Goal: Information Seeking & Learning: Learn about a topic

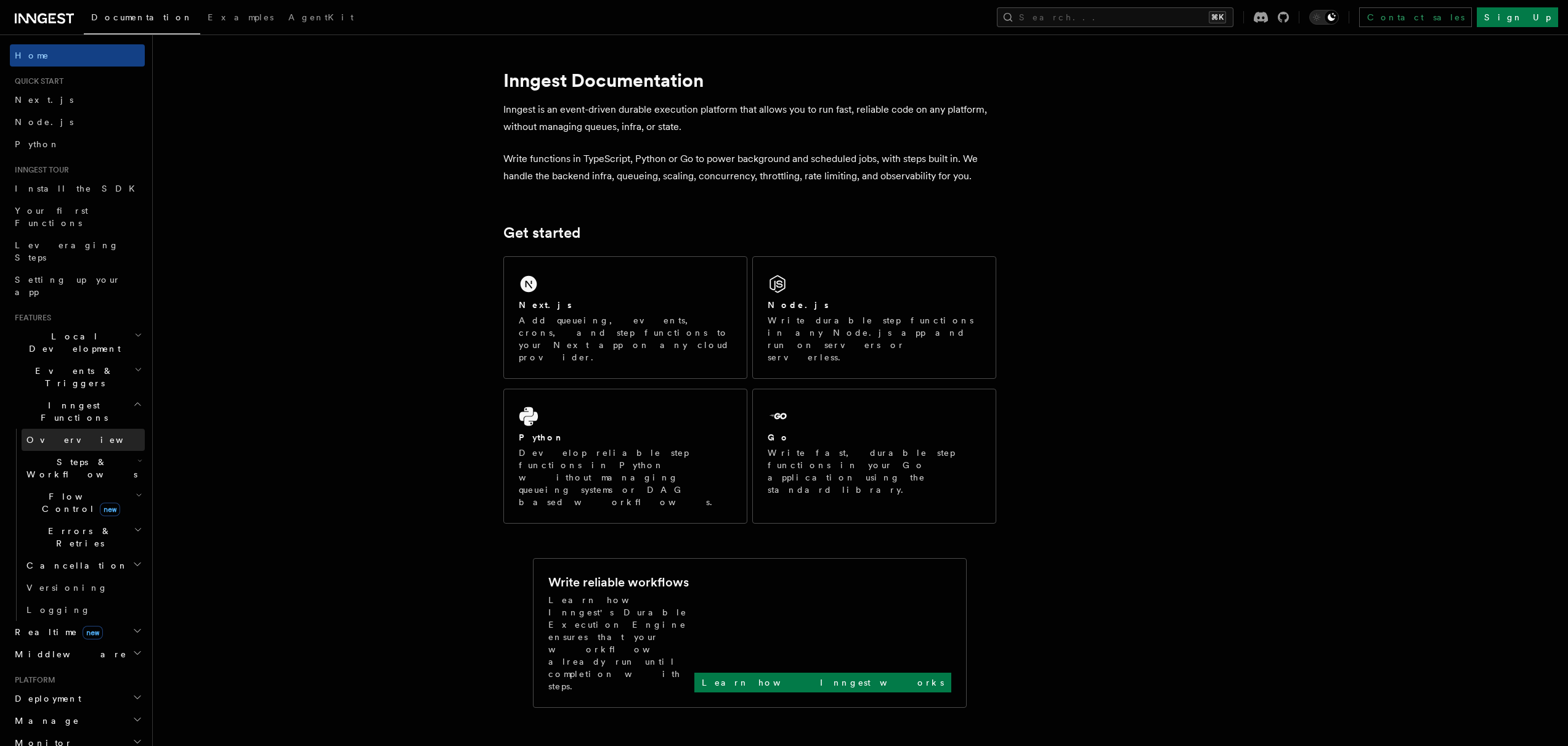
click at [91, 429] on link "Overview" at bounding box center [83, 439] width 123 height 22
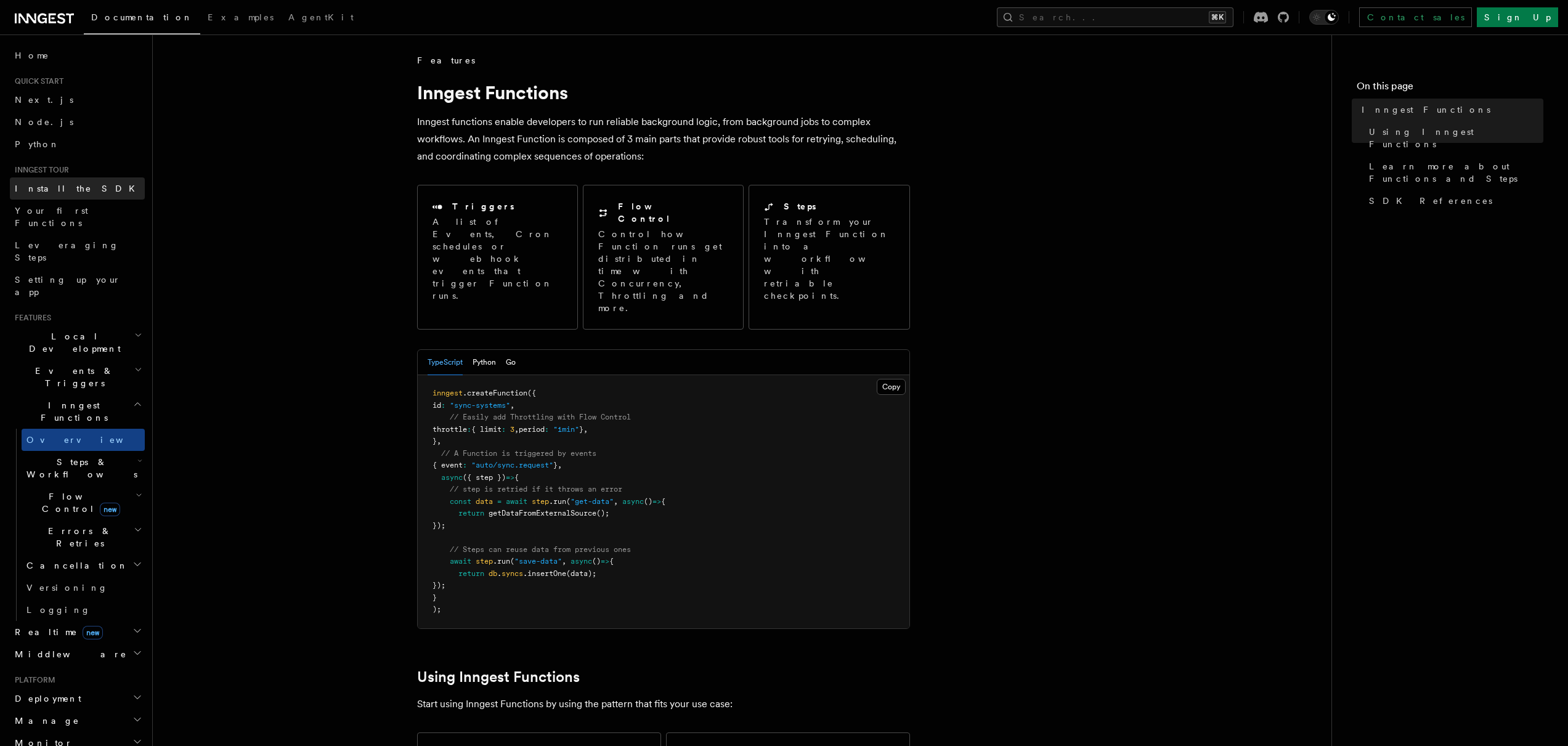
click at [66, 196] on link "Install the SDK" at bounding box center [77, 188] width 135 height 22
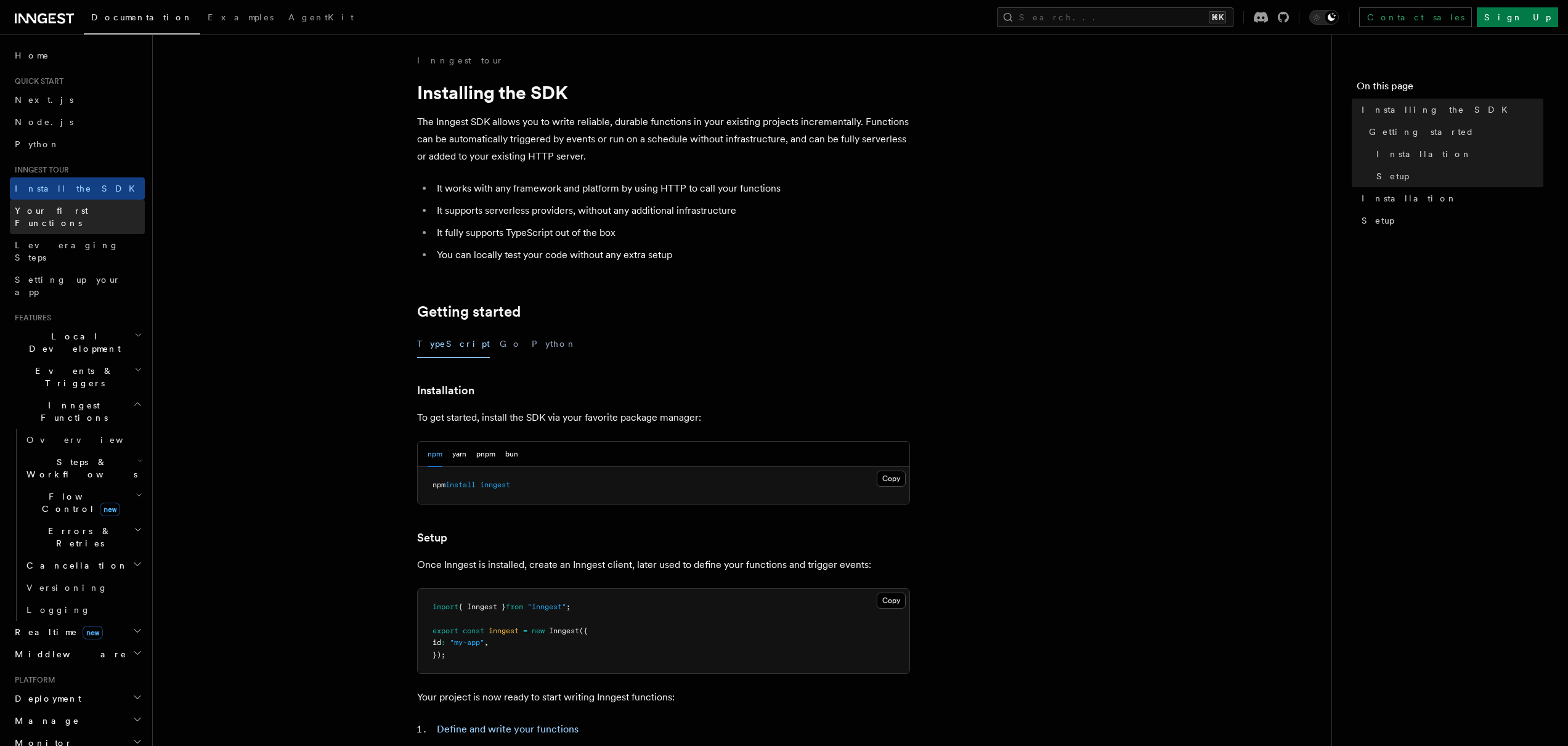
click at [66, 218] on link "Your first Functions" at bounding box center [77, 216] width 135 height 35
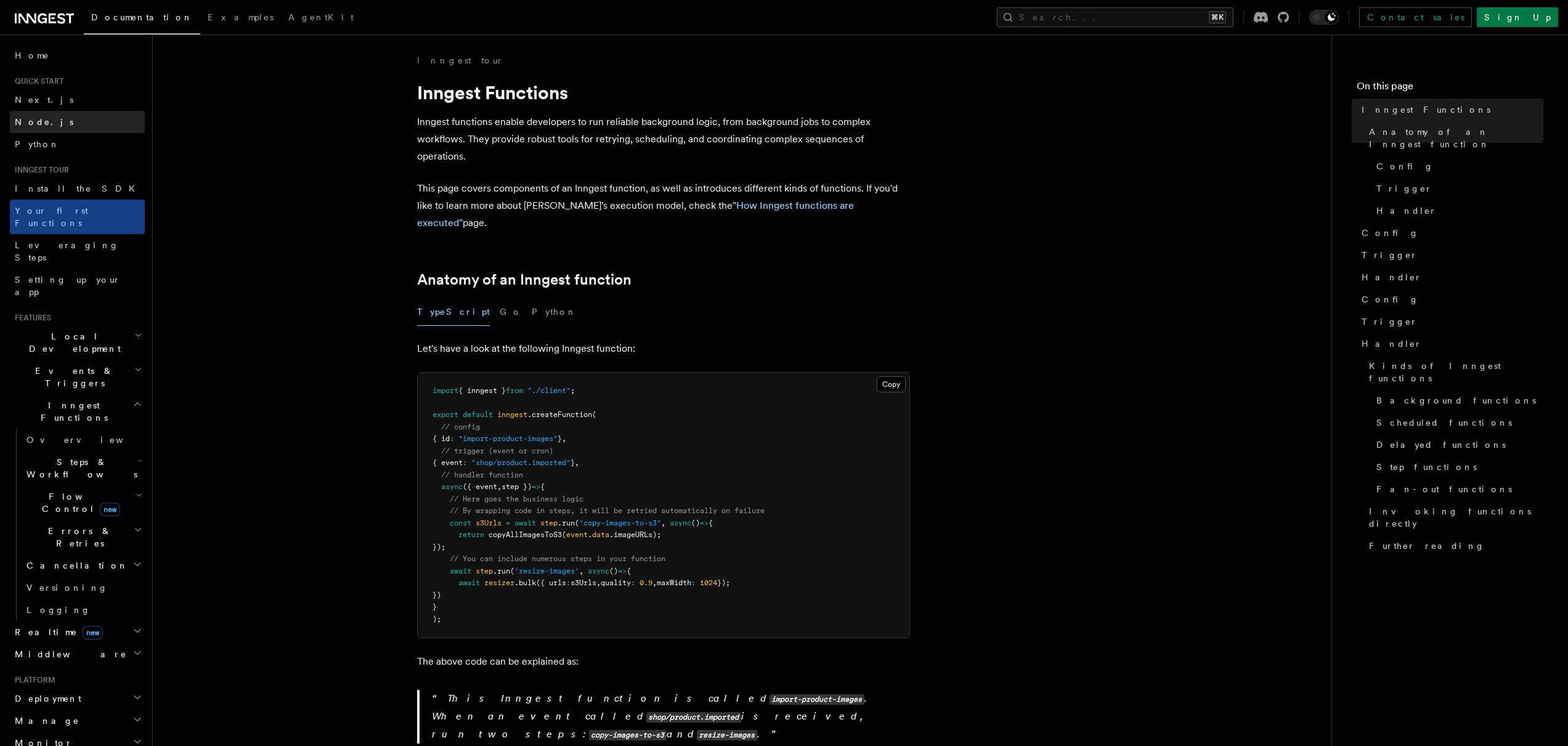
click at [52, 118] on link "Node.js" at bounding box center [77, 122] width 135 height 22
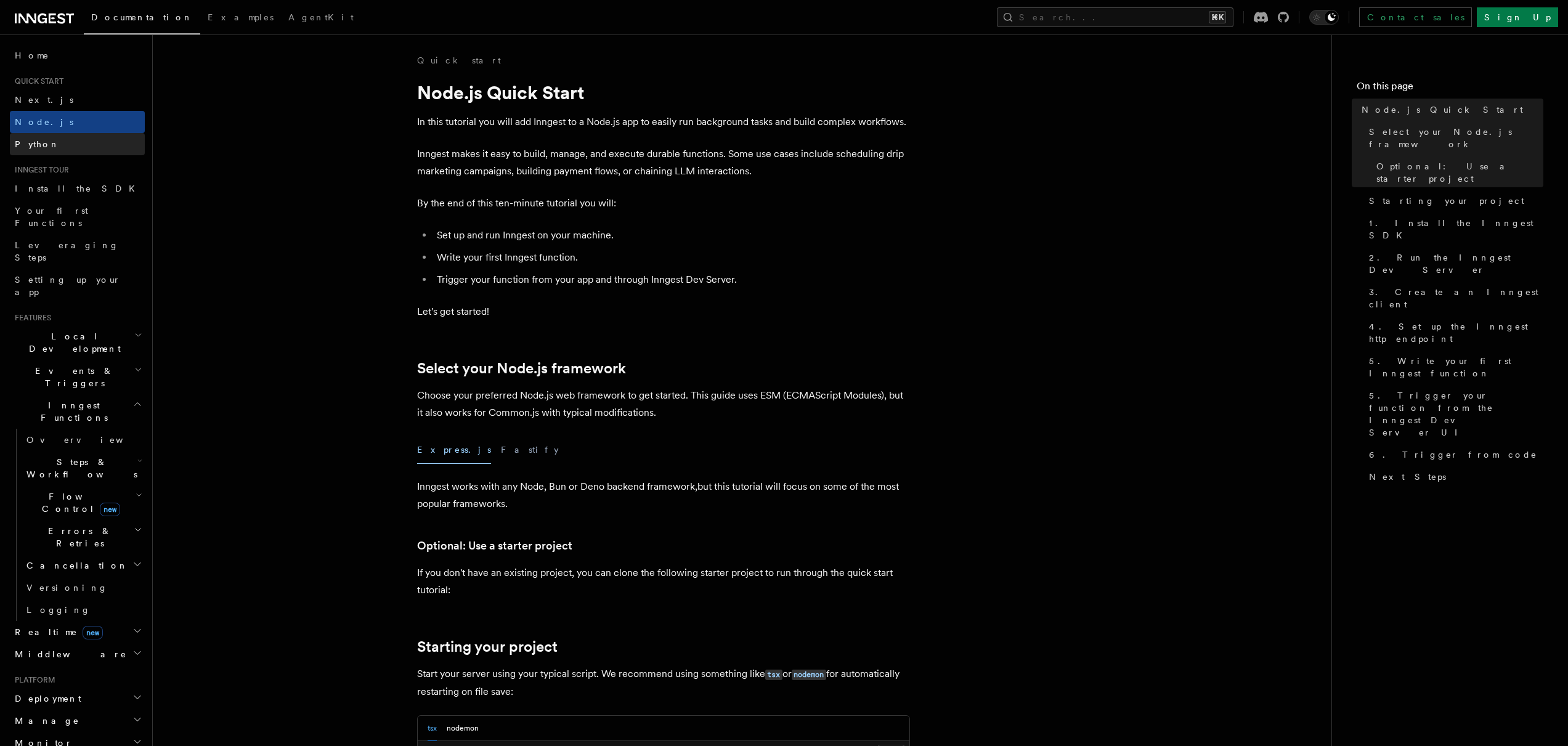
click at [42, 154] on link "Python" at bounding box center [77, 144] width 135 height 22
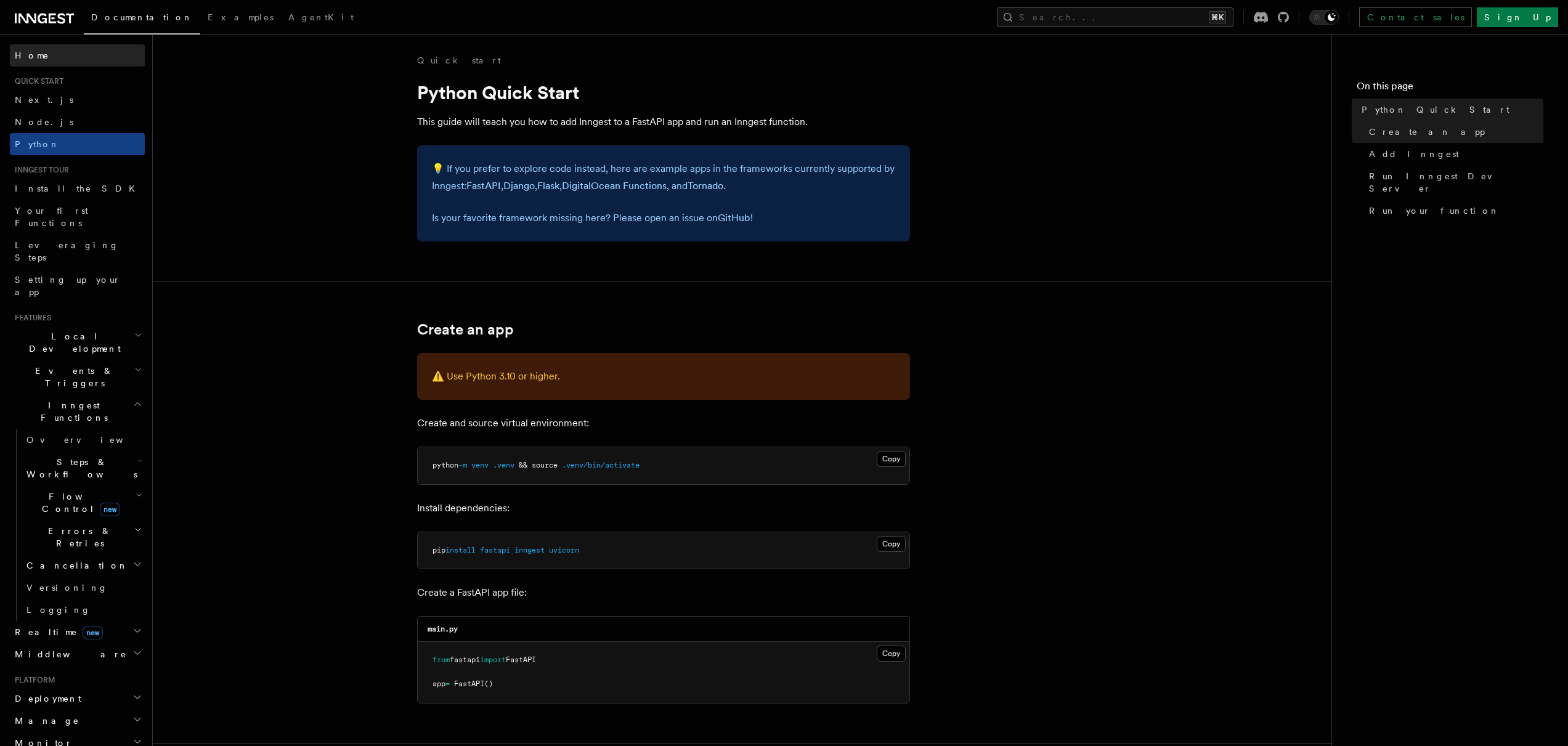
click at [64, 56] on link "Home" at bounding box center [77, 55] width 135 height 22
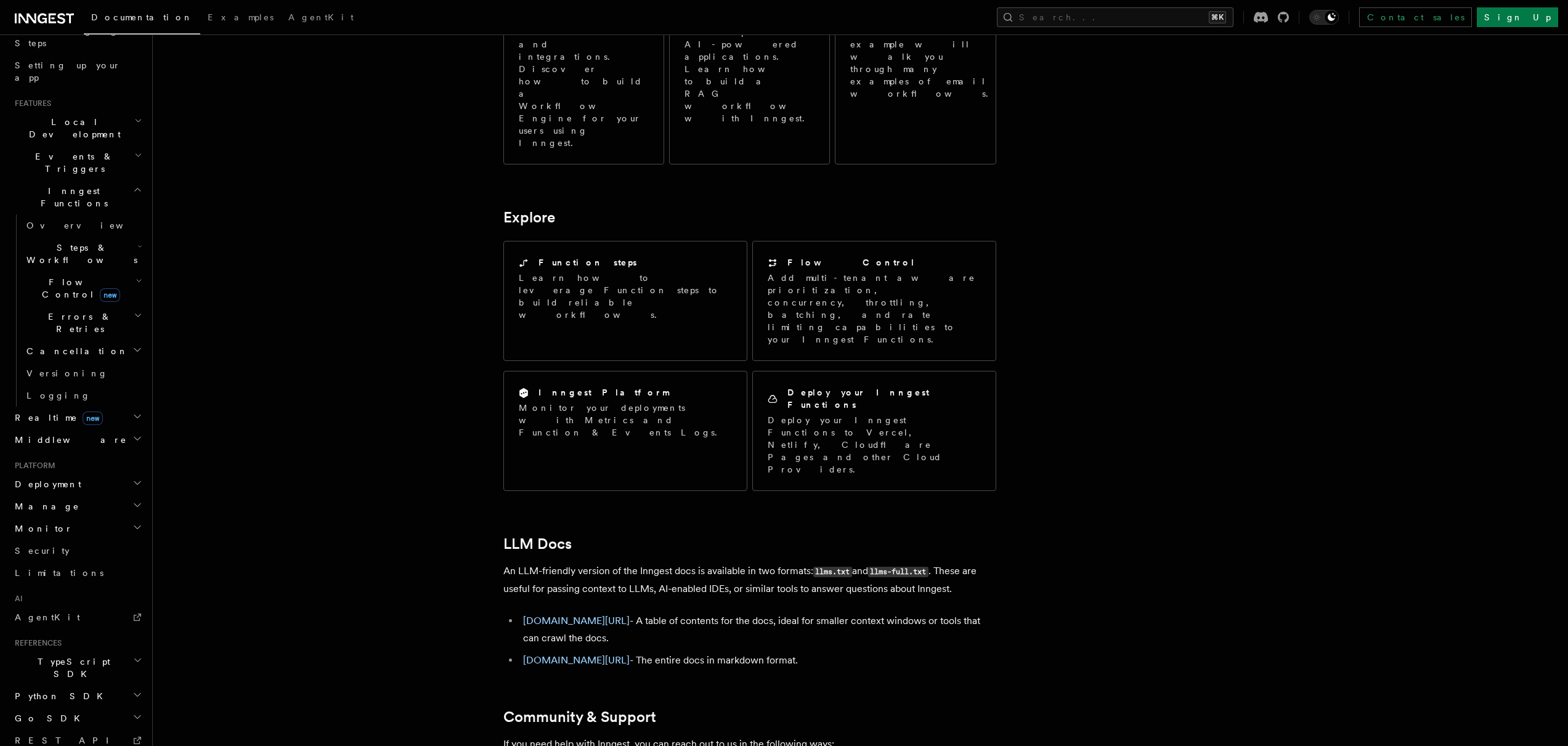
scroll to position [240, 0]
click at [83, 470] on h2 "Manage" at bounding box center [77, 481] width 135 height 22
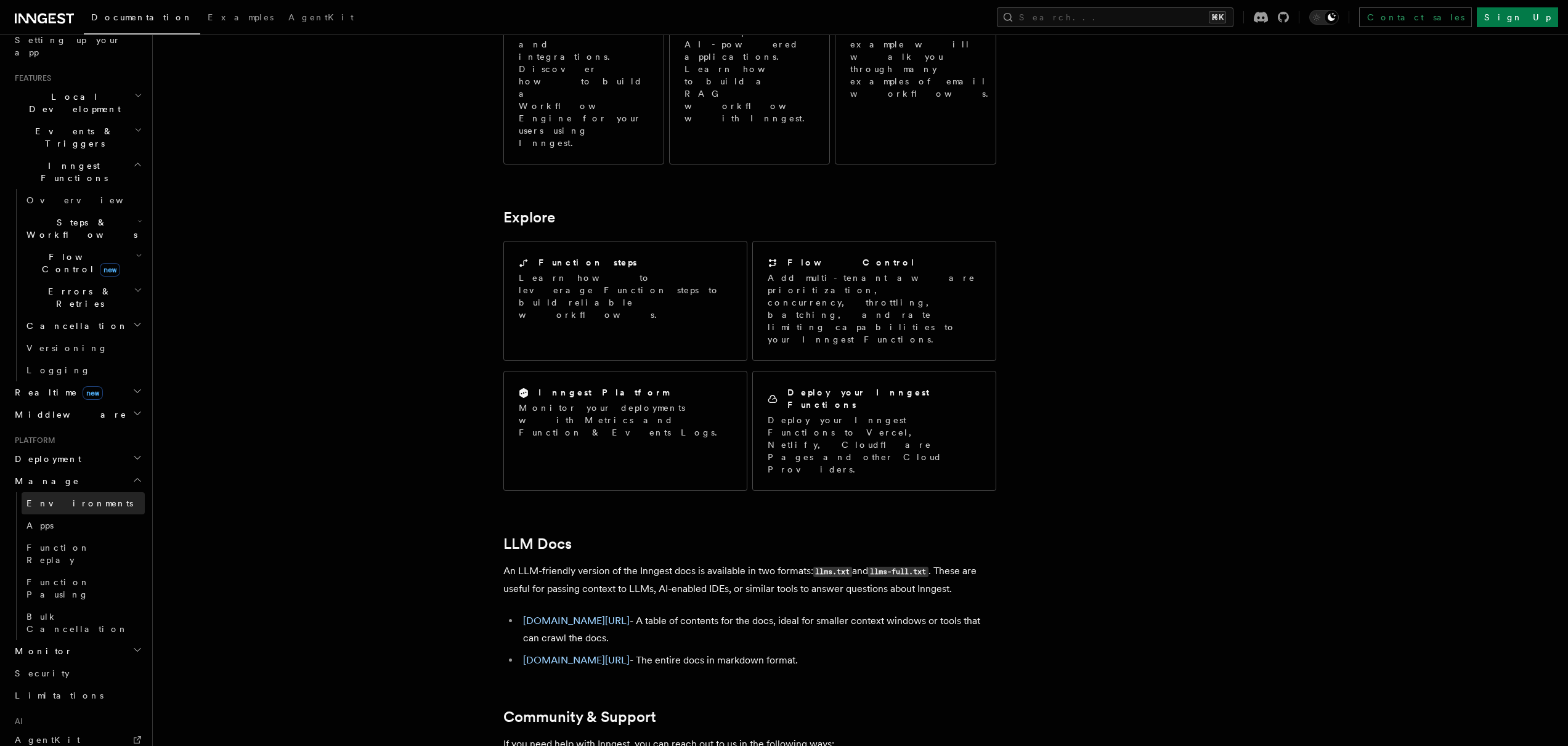
click at [76, 497] on span "Environments" at bounding box center [79, 503] width 107 height 12
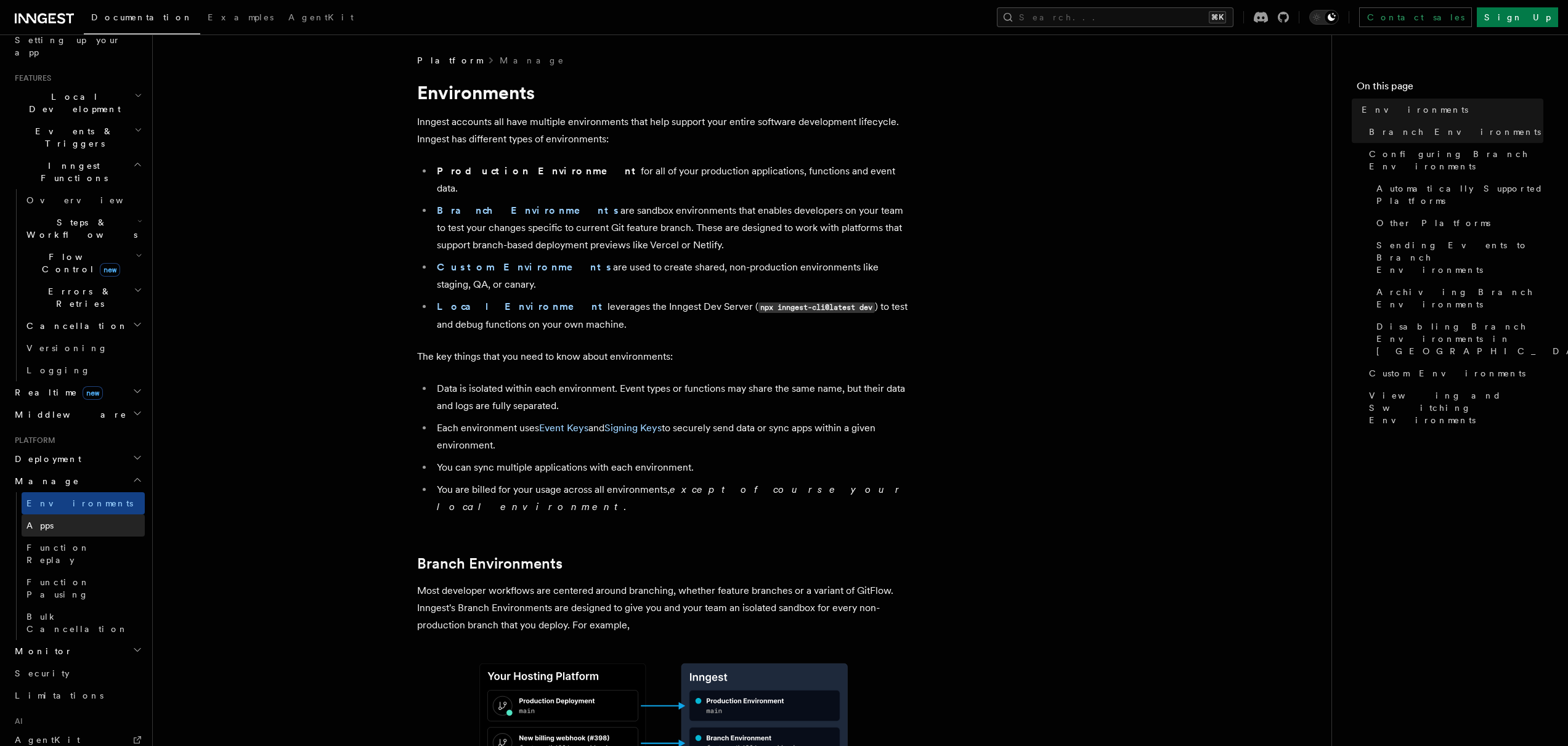
click at [75, 514] on link "Apps" at bounding box center [83, 525] width 123 height 22
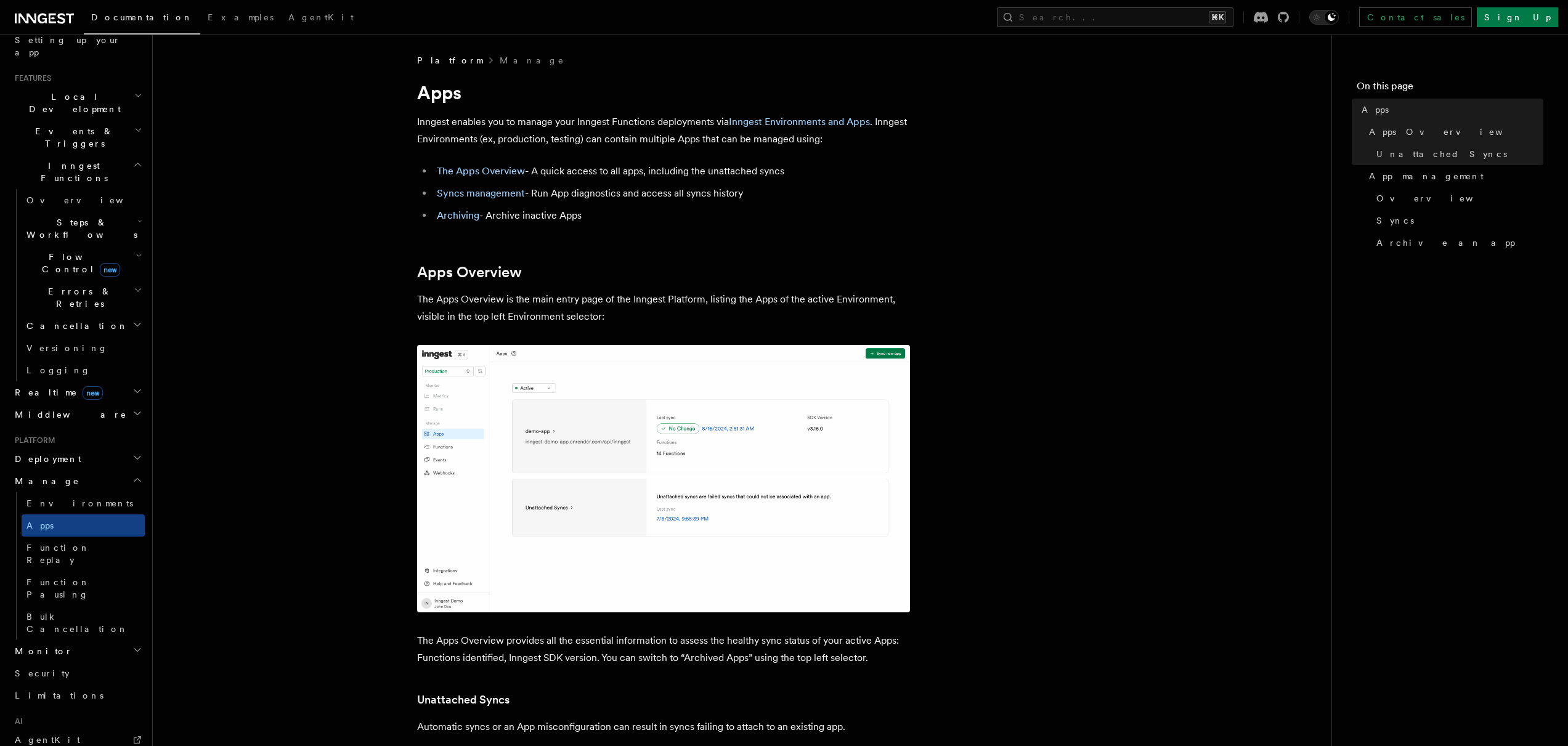
click at [68, 404] on h2 "Middleware" at bounding box center [77, 414] width 135 height 22
click at [73, 386] on span "Realtime new" at bounding box center [57, 392] width 93 height 12
click at [42, 251] on span "Flow Control new" at bounding box center [78, 263] width 114 height 25
click at [59, 286] on span "Overview" at bounding box center [101, 291] width 127 height 10
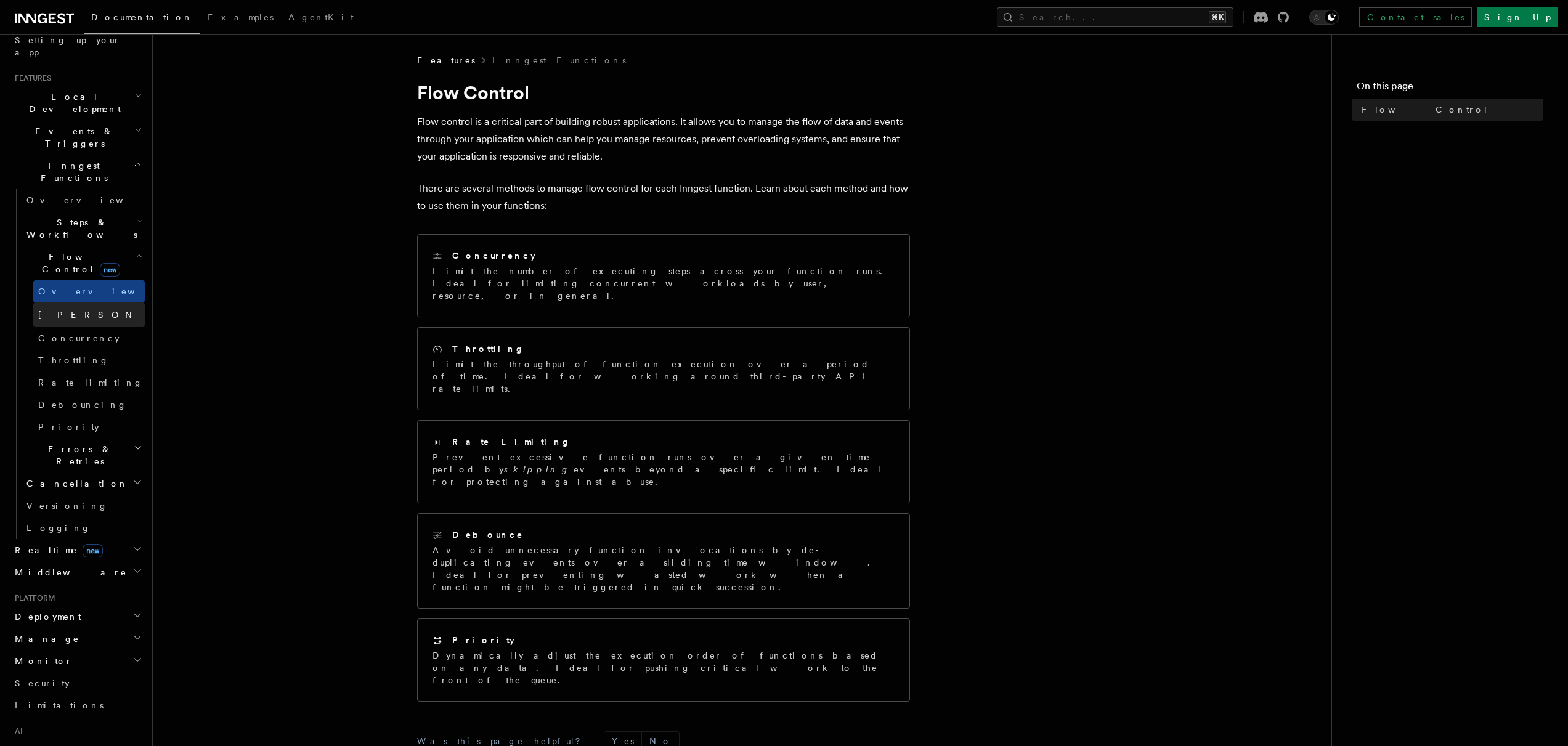
click at [69, 310] on span "[PERSON_NAME]" at bounding box center [128, 315] width 180 height 10
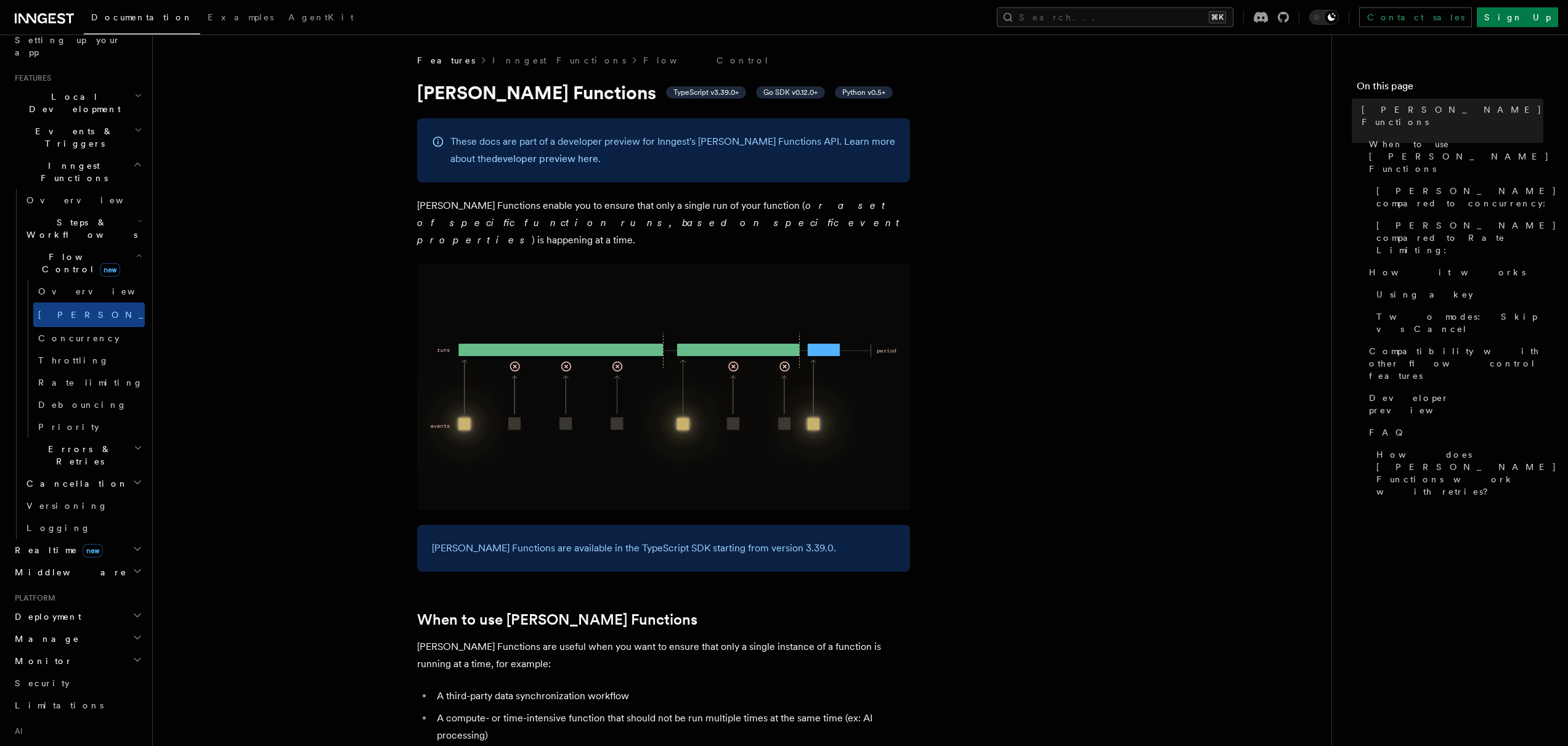
scroll to position [232, 0]
click at [109, 128] on h2 "Events & Triggers" at bounding box center [77, 145] width 135 height 35
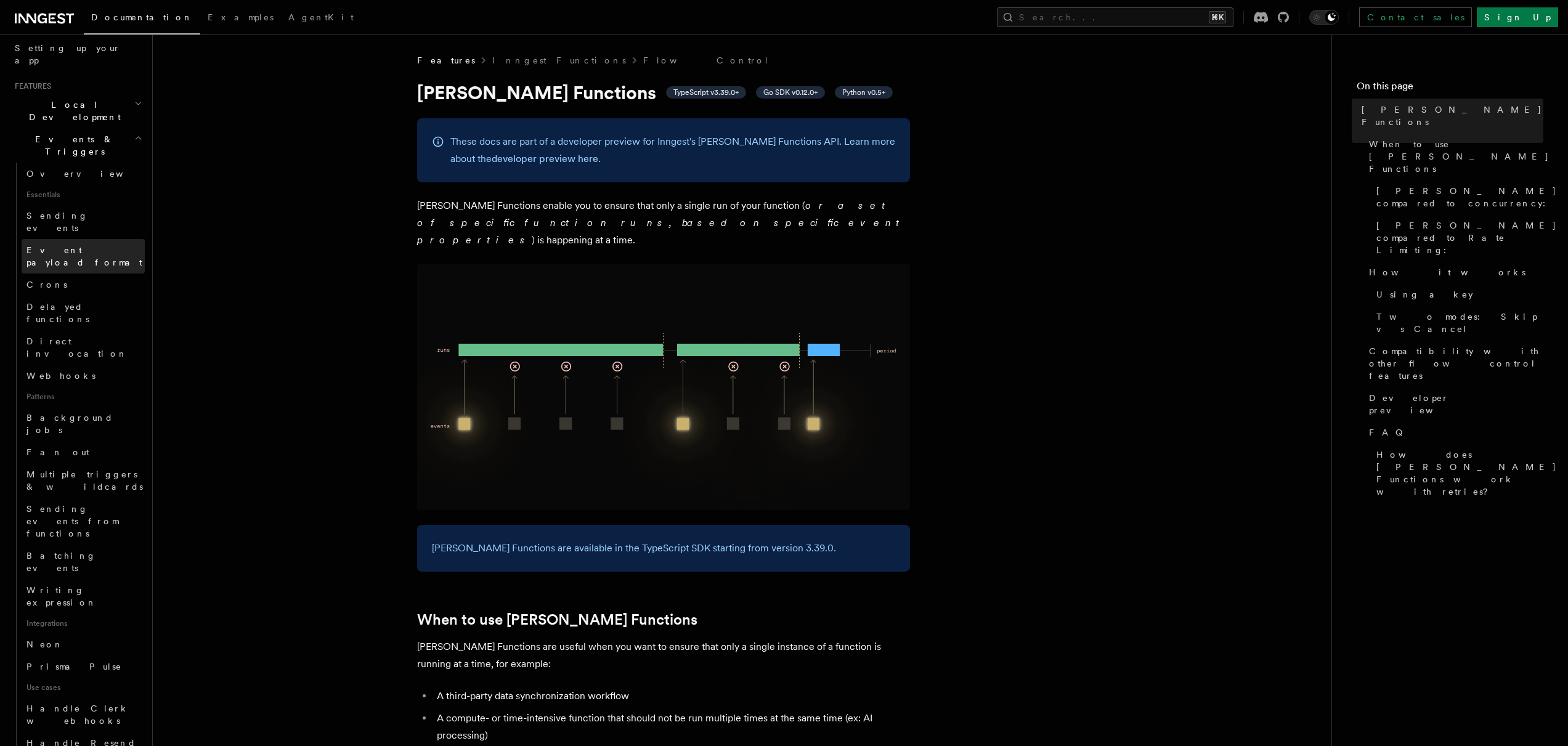
click at [79, 239] on link "Event payload format" at bounding box center [83, 256] width 123 height 35
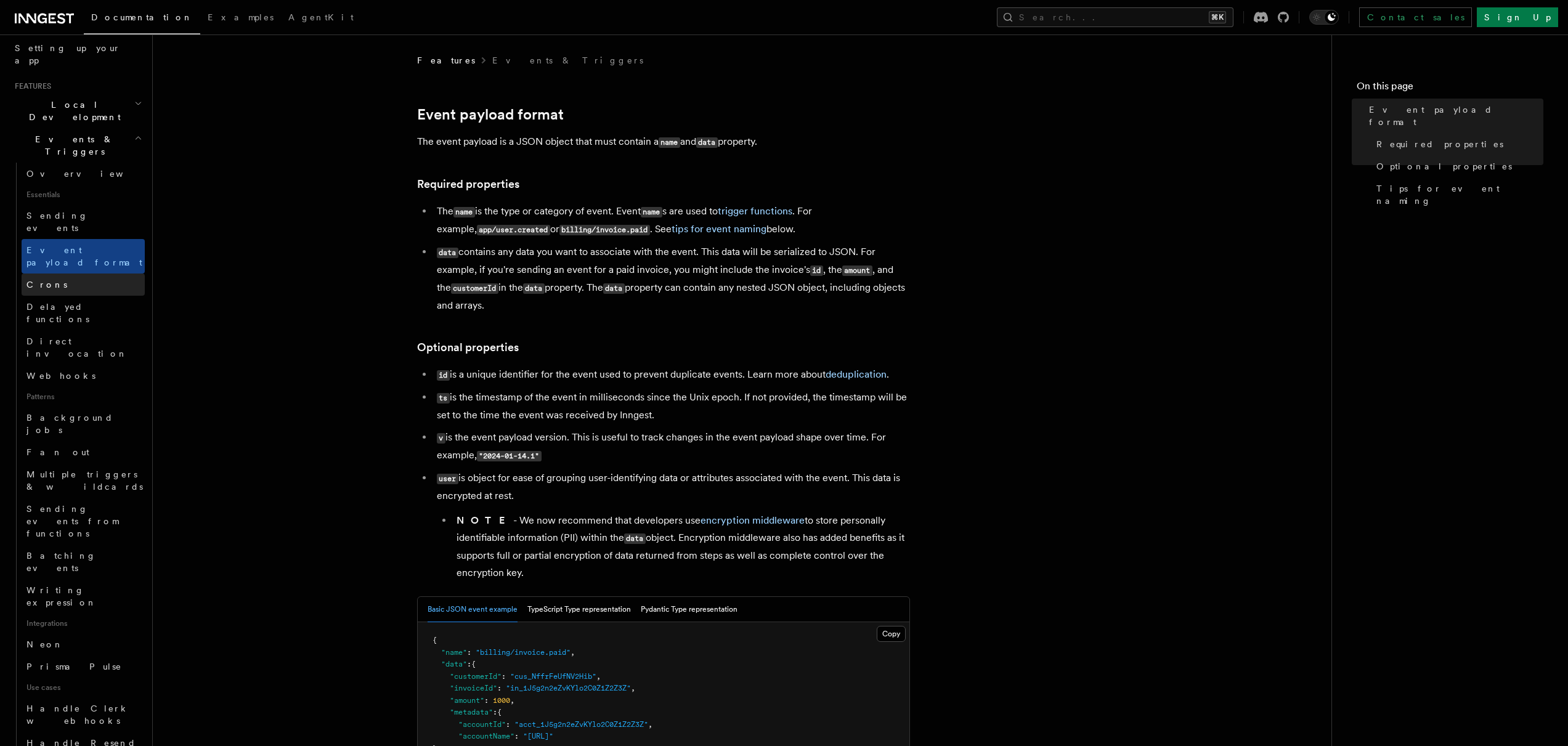
click at [76, 274] on link "Crons" at bounding box center [83, 284] width 123 height 22
